Goal: Navigation & Orientation: Find specific page/section

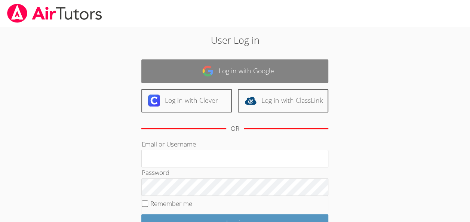
click at [251, 63] on link "Log in with Google" at bounding box center [234, 72] width 187 height 24
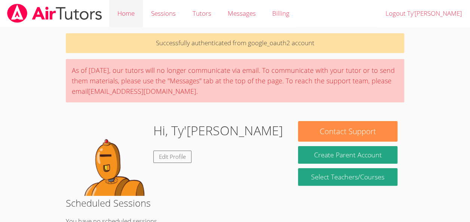
click at [135, 18] on link "Home" at bounding box center [126, 13] width 34 height 27
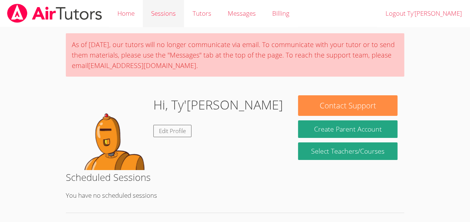
click at [169, 12] on link "Sessions" at bounding box center [163, 13] width 41 height 27
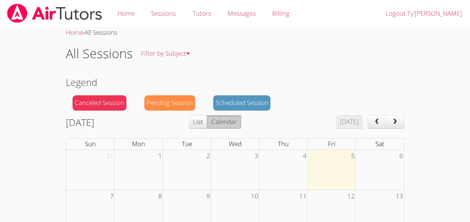
click at [169, 12] on link "Sessions" at bounding box center [163, 13] width 41 height 27
click at [200, 23] on link "Tutors" at bounding box center [201, 13] width 35 height 27
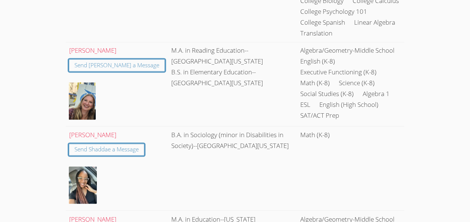
scroll to position [530, 0]
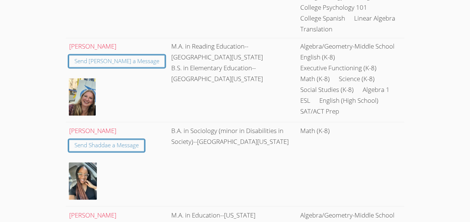
drag, startPoint x: 475, startPoint y: 162, endPoint x: 461, endPoint y: 211, distance: 50.8
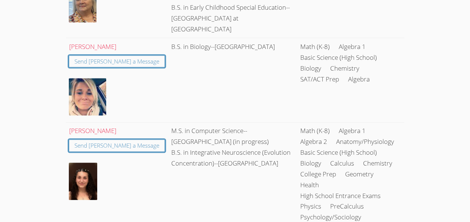
scroll to position [278, 0]
